Goal: Feedback & Contribution: Contribute content

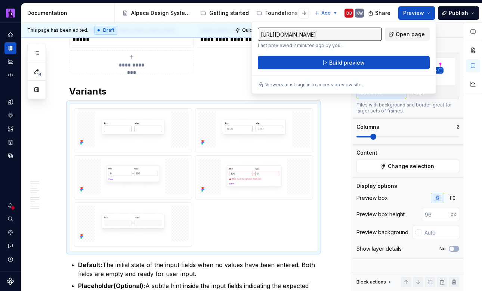
click at [409, 35] on span "Open page" at bounding box center [410, 34] width 29 height 7
type textarea "*"
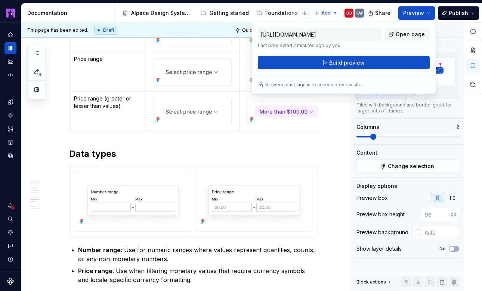
scroll to position [1593, 0]
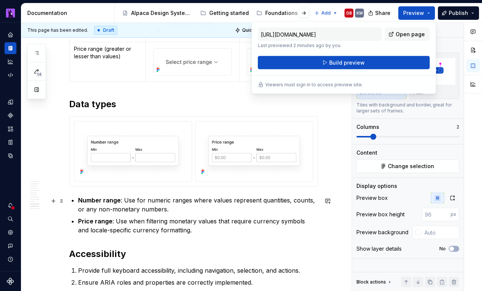
click at [256, 162] on img "To enrich screen reader interactions, please activate Accessibility in Grammarl…" at bounding box center [253, 150] width 111 height 53
type input "#FFFFFF"
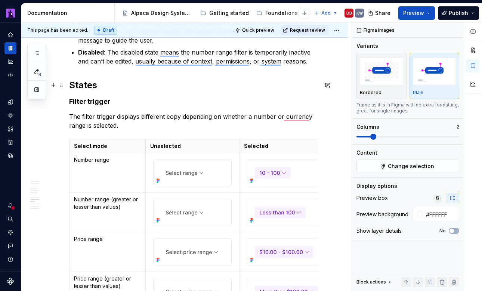
scroll to position [1318, 0]
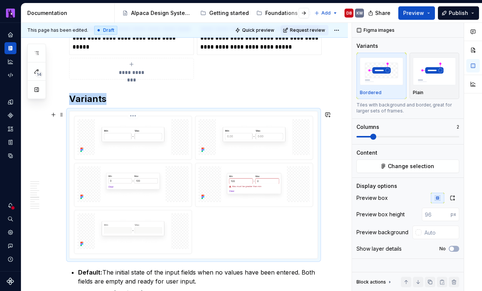
click at [156, 142] on img "To enrich screen reader interactions, please activate Accessibility in Grammarl…" at bounding box center [132, 137] width 111 height 36
click at [453, 202] on button "button" at bounding box center [452, 198] width 13 height 10
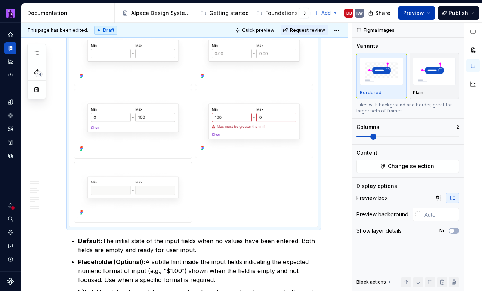
click at [428, 12] on button "Preview" at bounding box center [416, 12] width 37 height 13
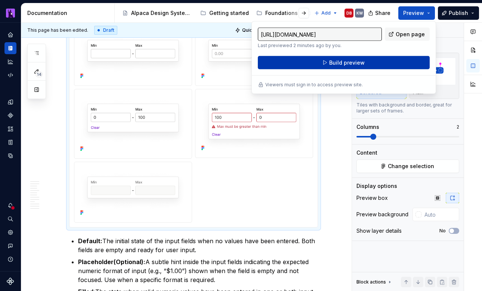
click at [399, 61] on button "Build preview" at bounding box center [344, 62] width 172 height 13
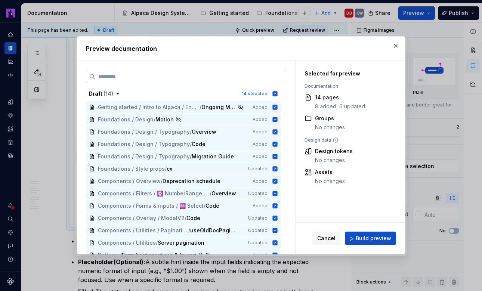
click at [236, 80] on input "search" at bounding box center [190, 76] width 190 height 7
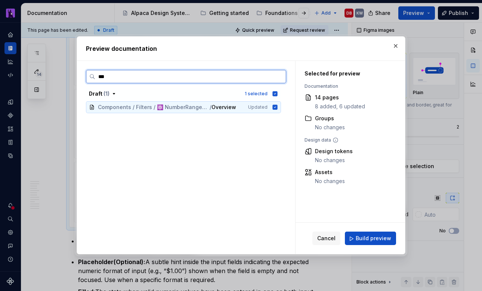
type input "****"
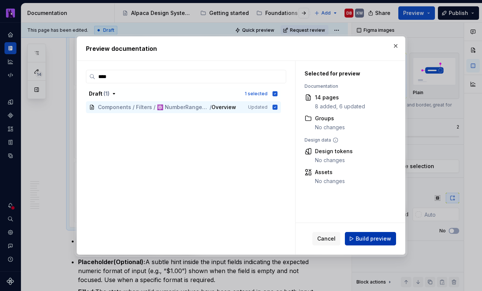
click at [366, 241] on span "Build preview" at bounding box center [373, 238] width 35 height 7
type textarea "*"
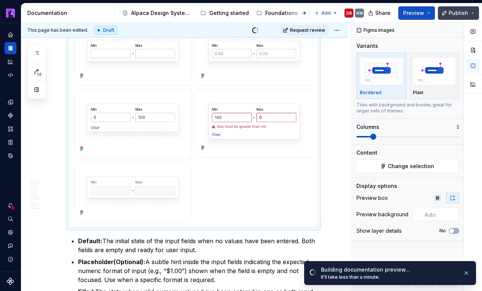
click at [464, 14] on span "Publish" at bounding box center [458, 12] width 19 height 7
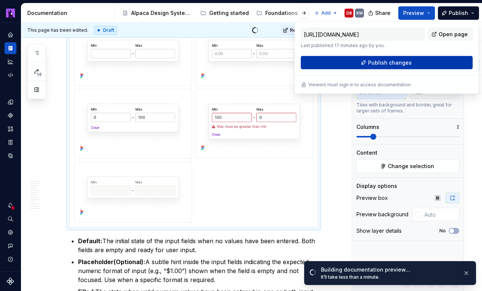
click at [417, 63] on button "Publish changes" at bounding box center [387, 62] width 172 height 13
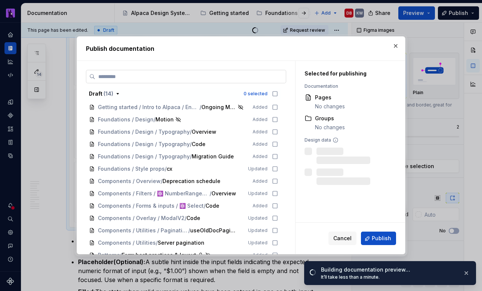
click at [266, 74] on input "search" at bounding box center [190, 76] width 190 height 7
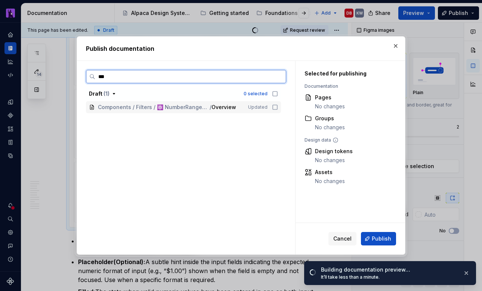
type input "****"
click at [278, 108] on icon at bounding box center [275, 107] width 6 height 6
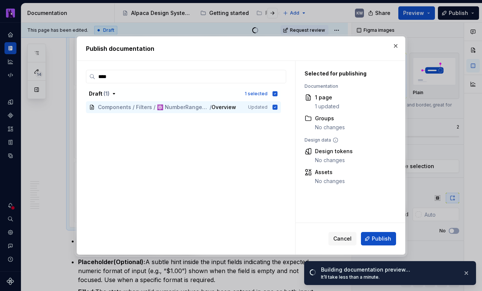
type textarea "*"
